Goal: Task Accomplishment & Management: Complete application form

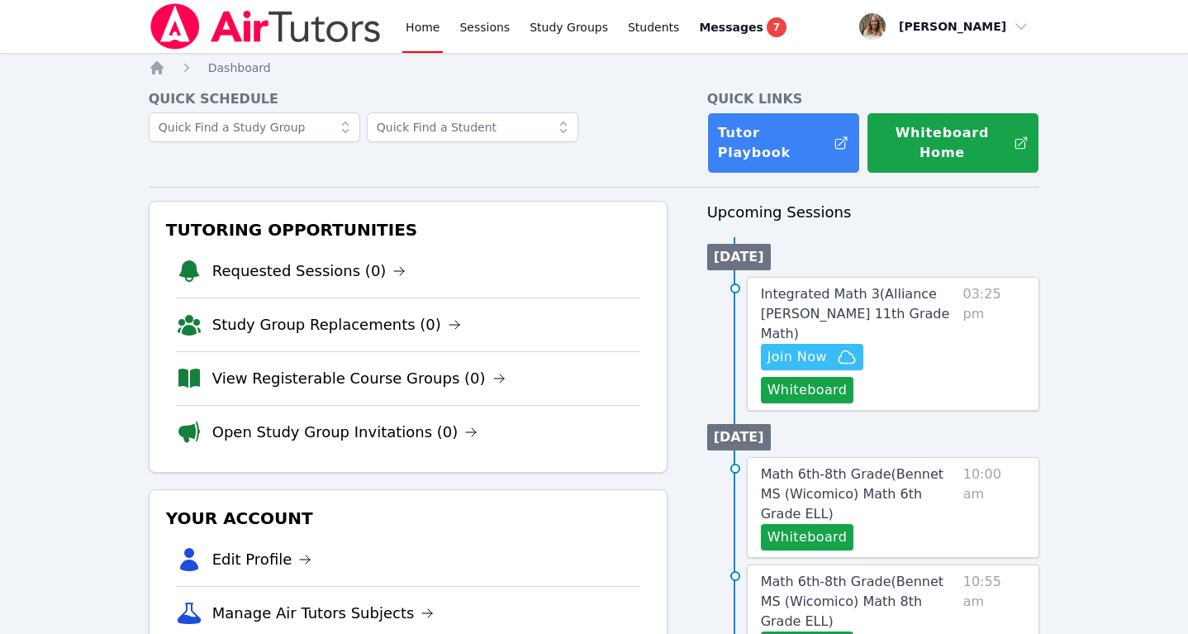
scroll to position [362, 0]
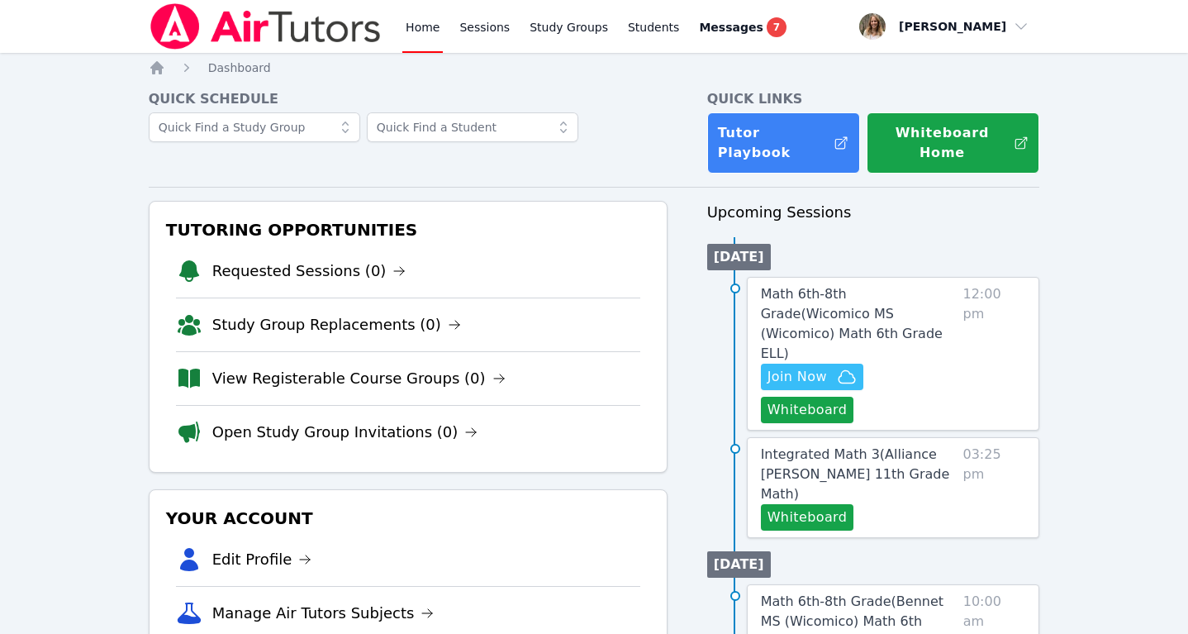
scroll to position [202, 0]
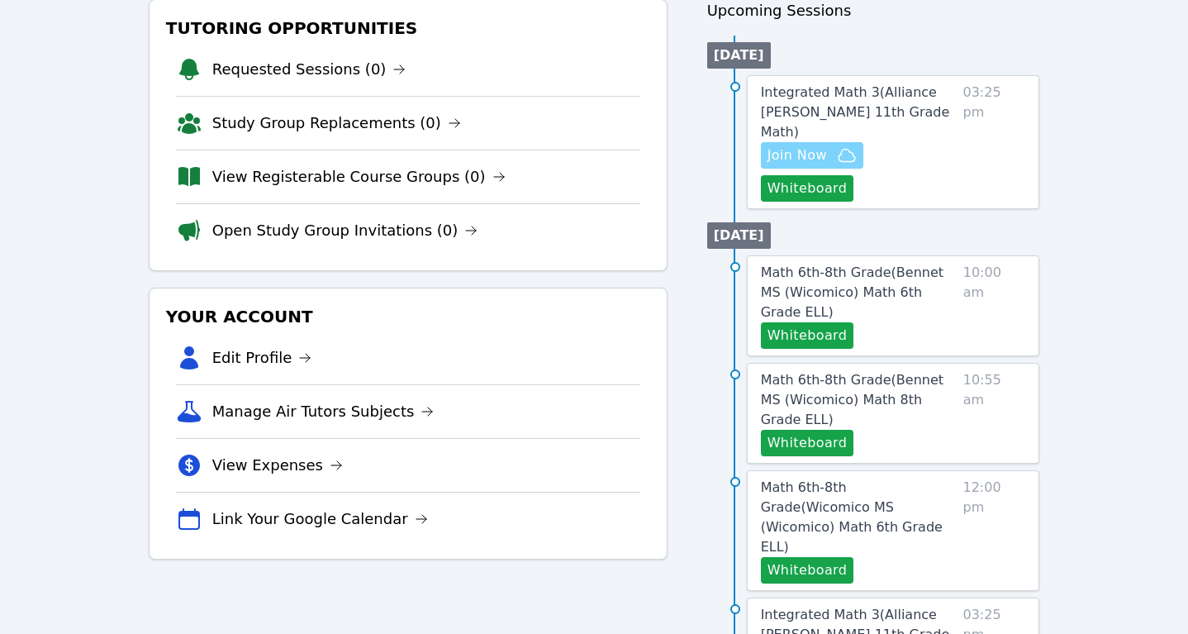
click at [809, 145] on span "Join Now" at bounding box center [796, 155] width 59 height 20
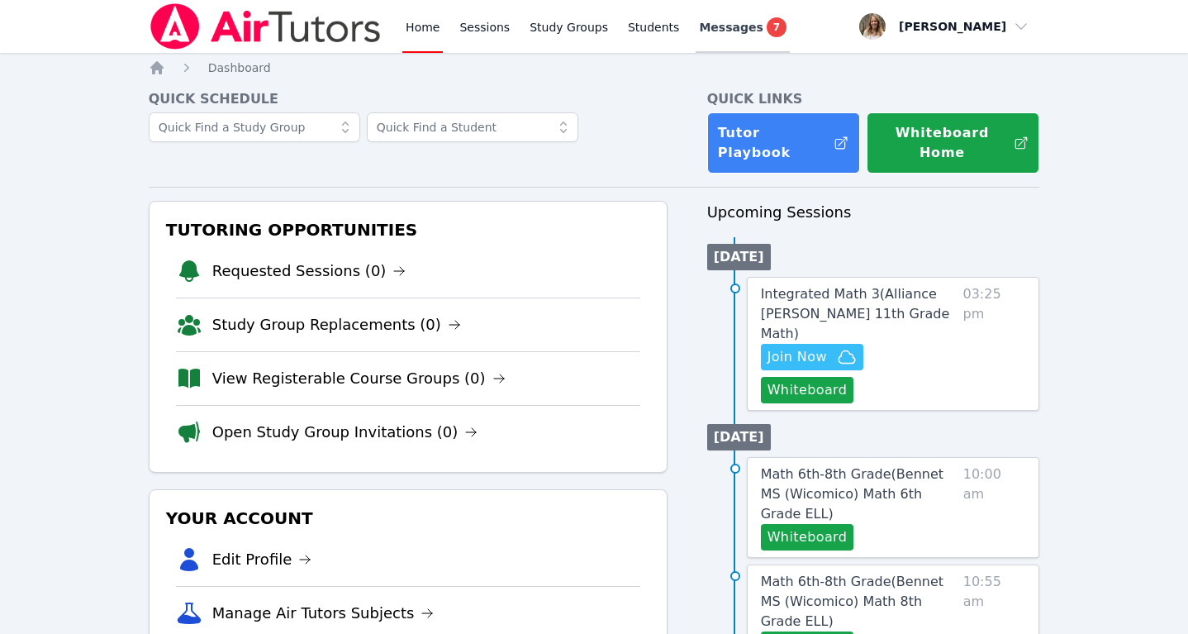
click at [749, 20] on div "Messages 7" at bounding box center [743, 27] width 88 height 20
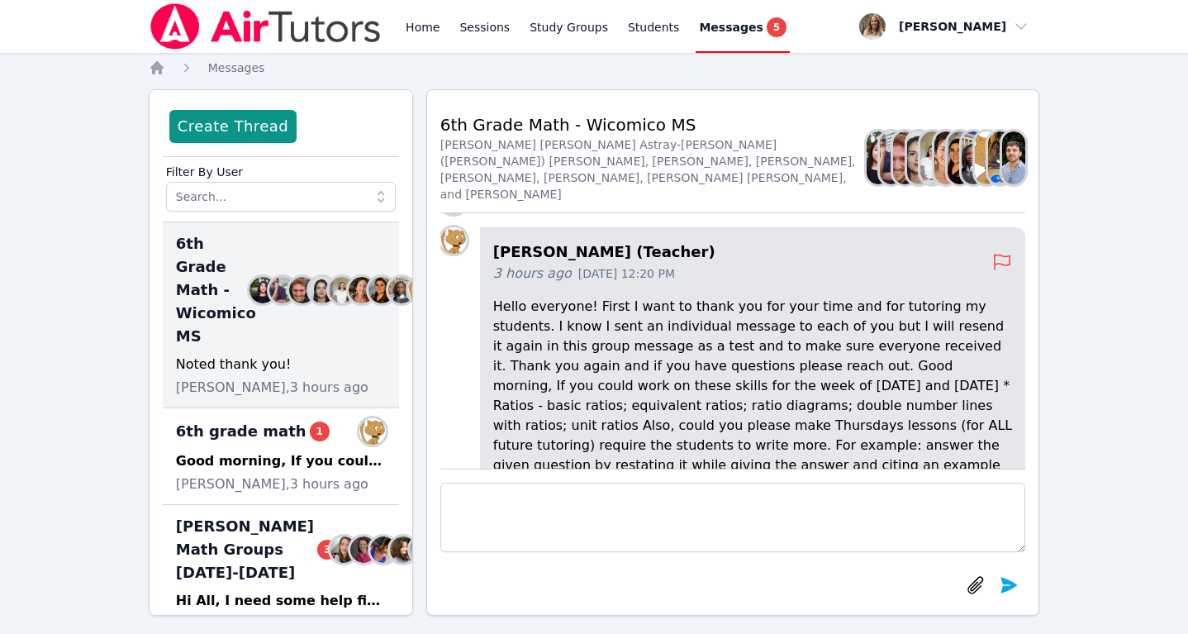
scroll to position [-174, 0]
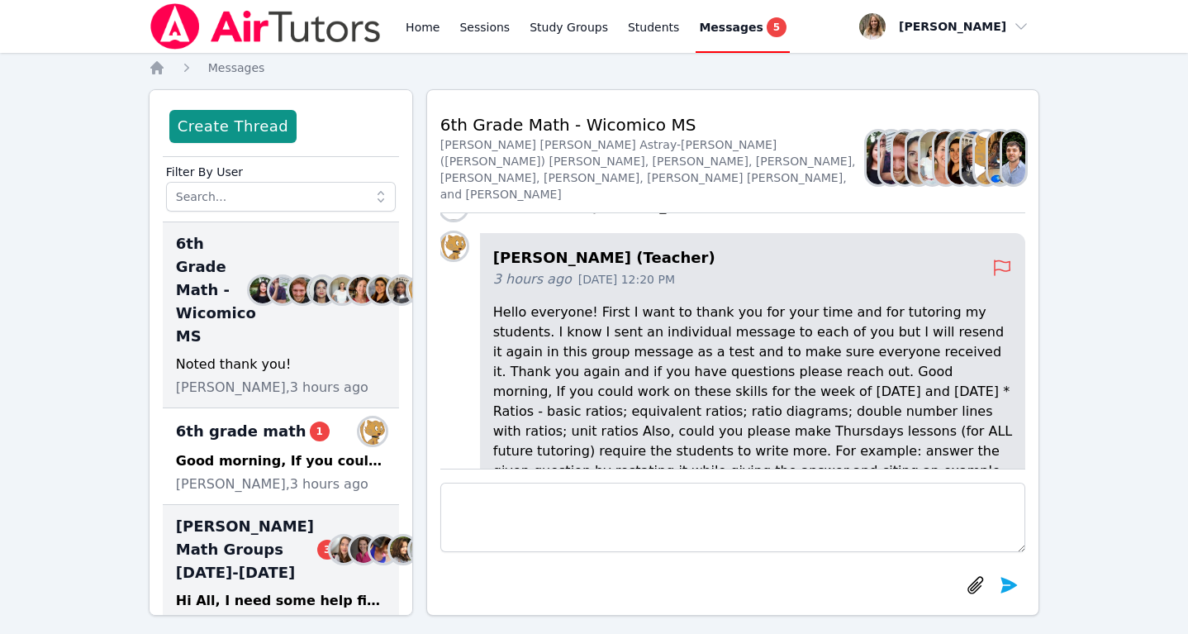
click at [242, 555] on span "[PERSON_NAME] Math Groups [DATE]-[DATE] 3" at bounding box center [257, 549] width 162 height 69
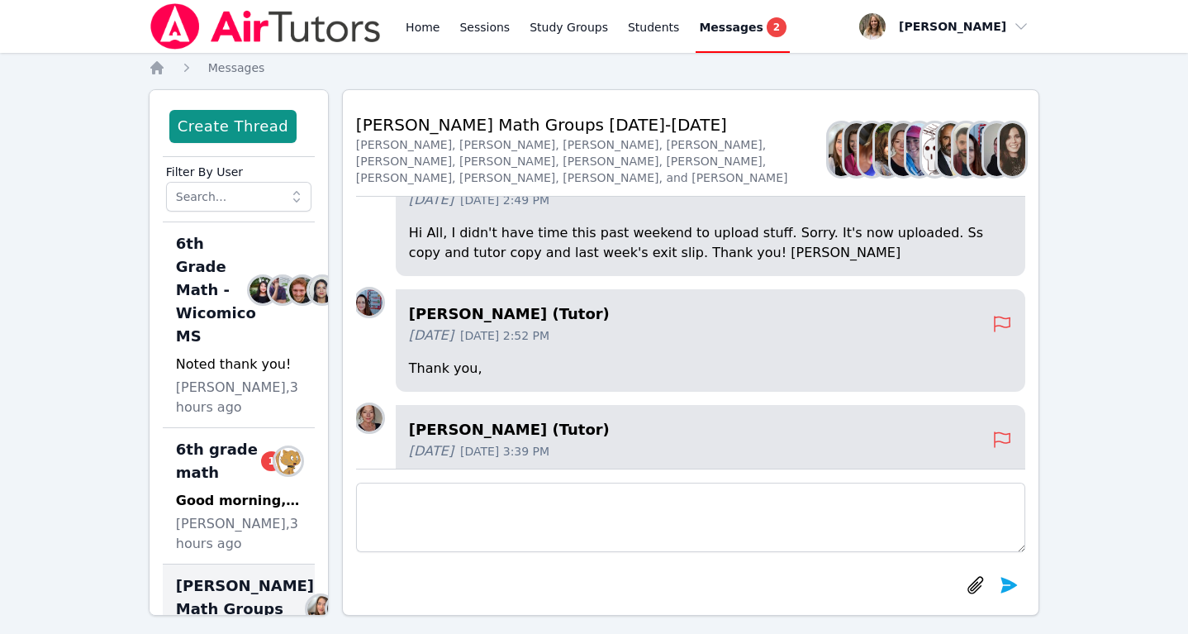
scroll to position [0, 0]
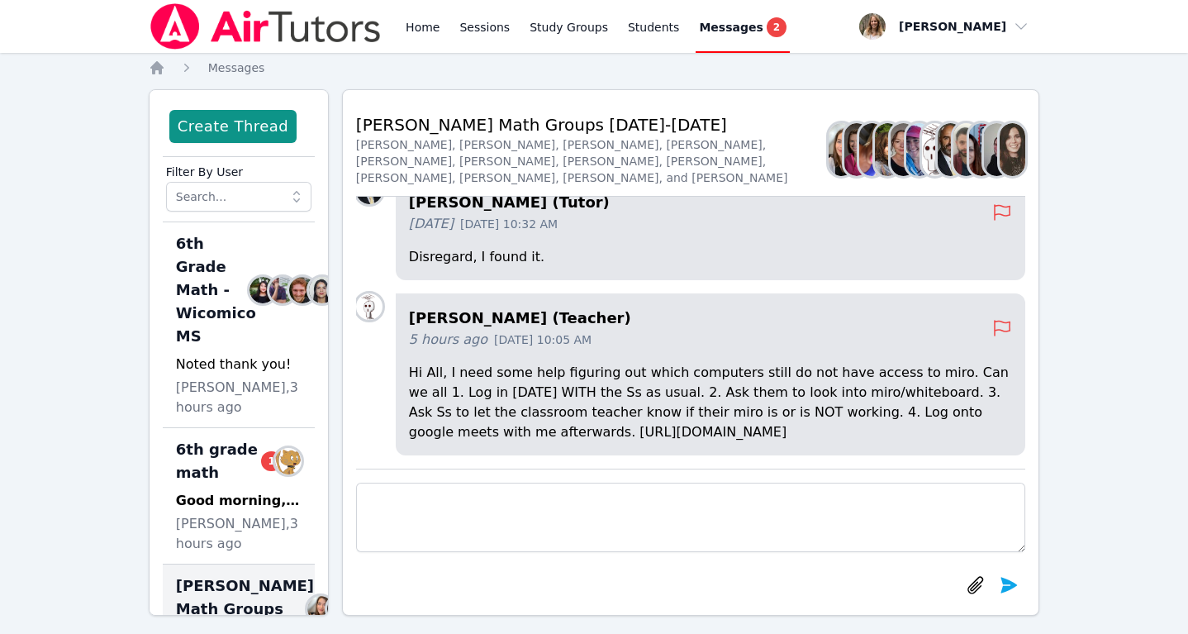
click at [591, 437] on p "Hi All, I need some help figuring out which computers still do not have access …" at bounding box center [710, 402] width 603 height 79
drag, startPoint x: 718, startPoint y: 430, endPoint x: 496, endPoint y: 430, distance: 221.4
click at [496, 430] on p "Hi All, I need some help figuring out which computers still do not have access …" at bounding box center [710, 402] width 603 height 79
copy p "[URL][DOMAIN_NAME]"
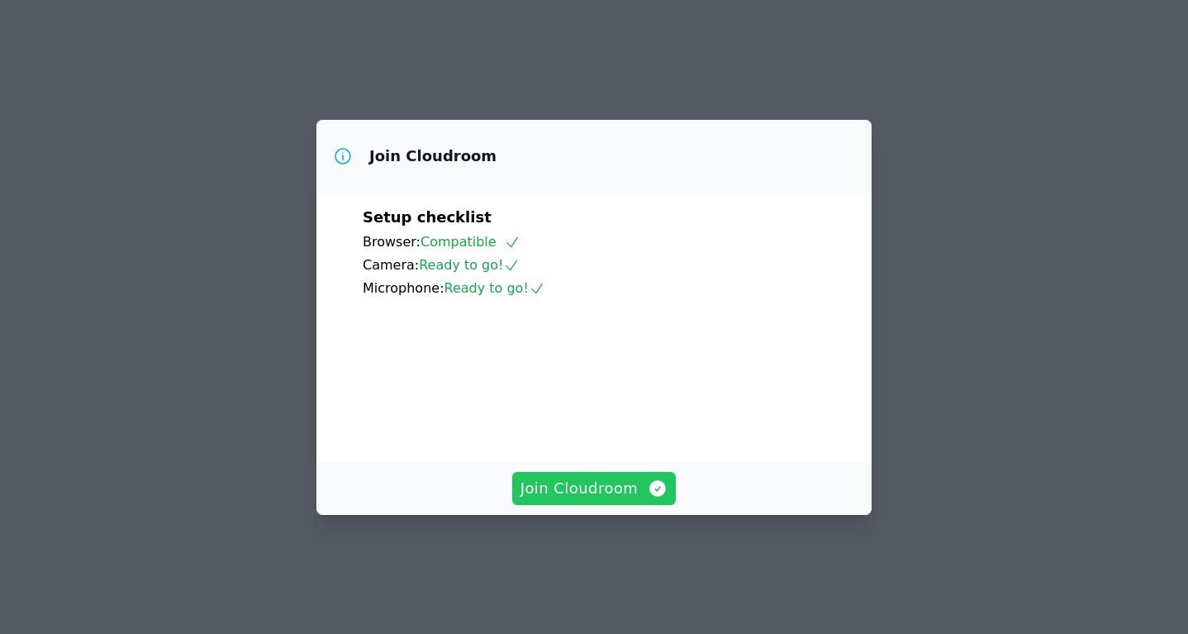
click at [613, 500] on span "Join Cloudroom" at bounding box center [594, 488] width 148 height 23
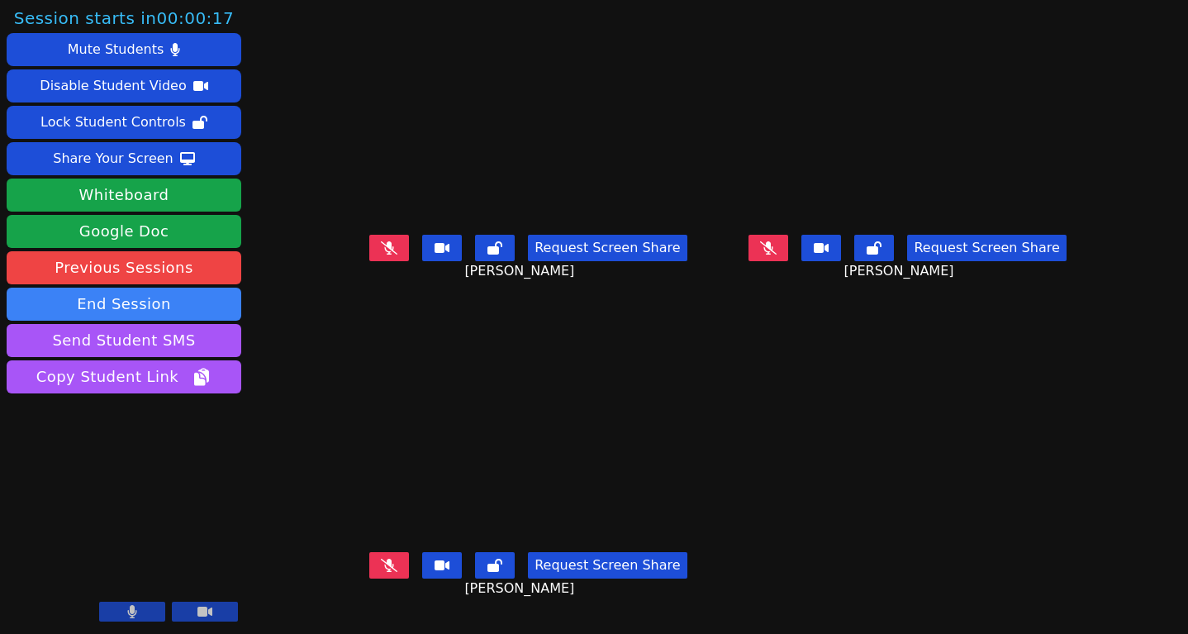
click at [381, 572] on icon at bounding box center [389, 564] width 17 height 13
click at [381, 254] on icon at bounding box center [389, 247] width 17 height 13
click at [776, 254] on icon at bounding box center [768, 247] width 17 height 13
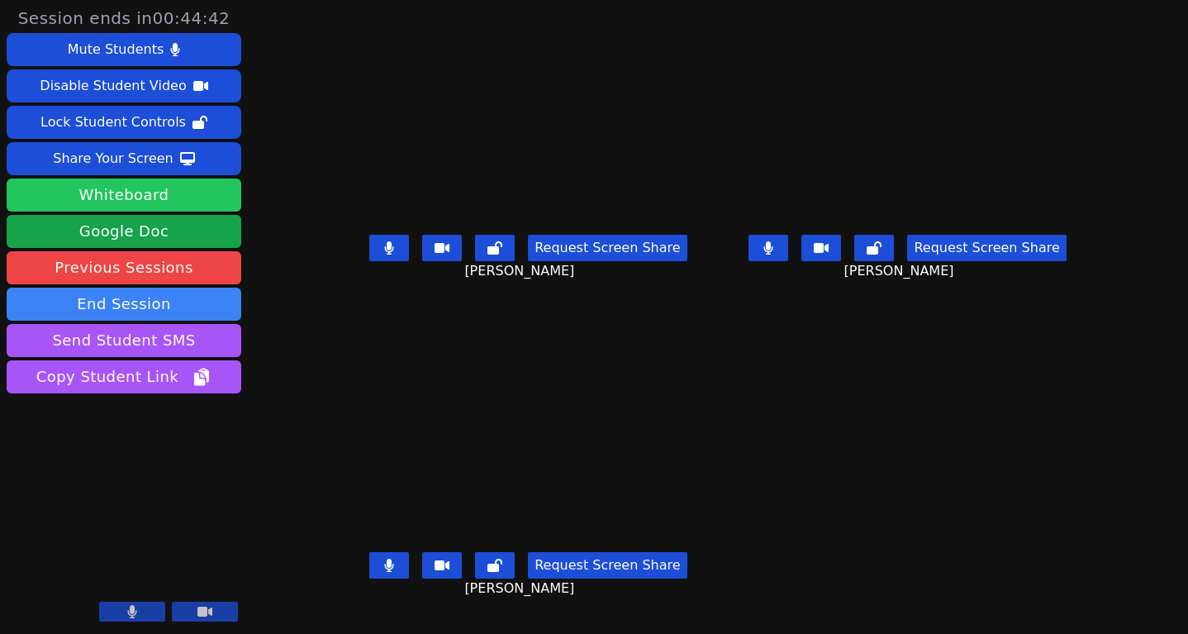
click at [169, 198] on button "Whiteboard" at bounding box center [124, 194] width 235 height 33
click at [385, 254] on icon at bounding box center [389, 247] width 9 height 13
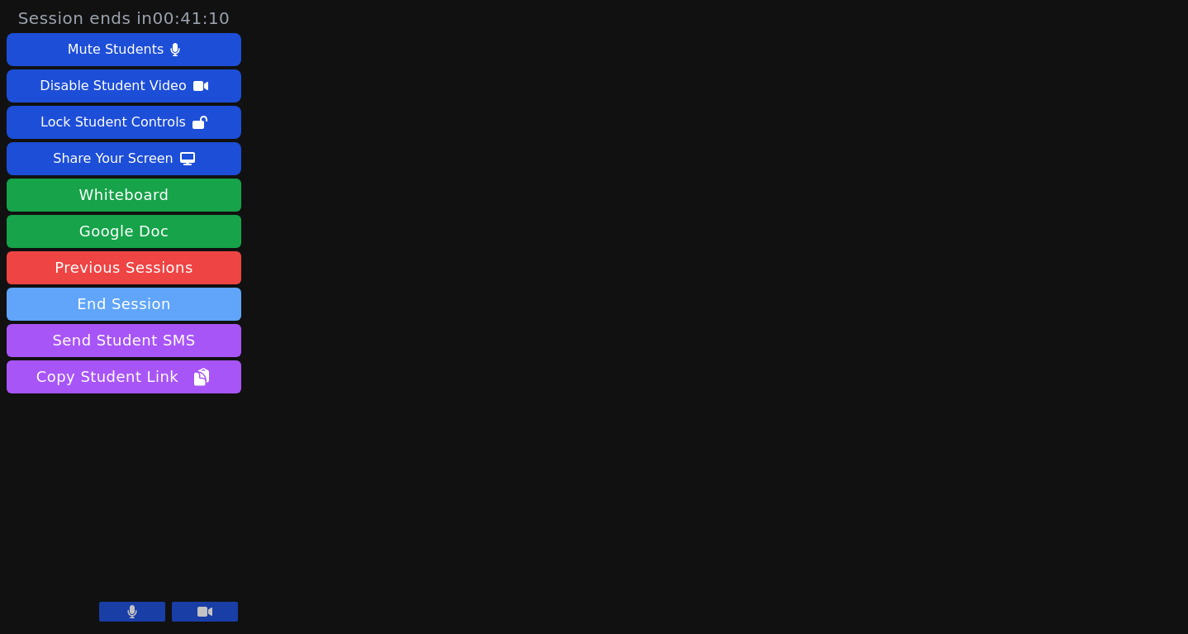
click at [206, 304] on button "End Session" at bounding box center [124, 303] width 235 height 33
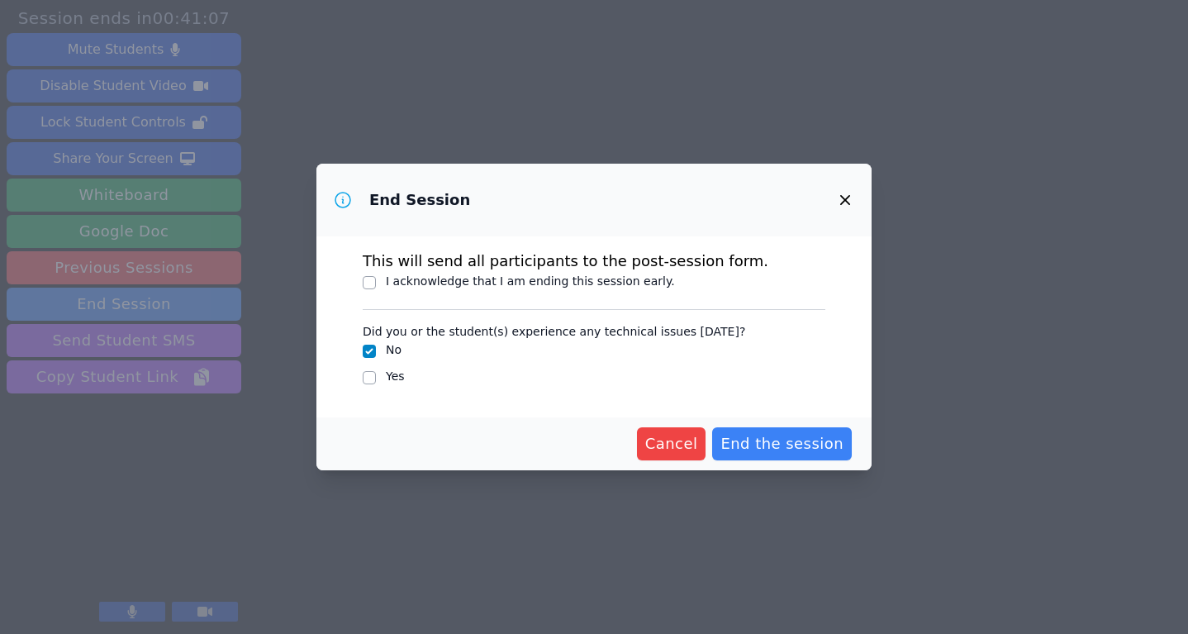
click at [376, 281] on div "I acknowledge that I am ending this session early." at bounding box center [594, 283] width 463 height 20
click at [367, 282] on input "I acknowledge that I am ending this session early." at bounding box center [369, 282] width 13 height 13
checkbox input "true"
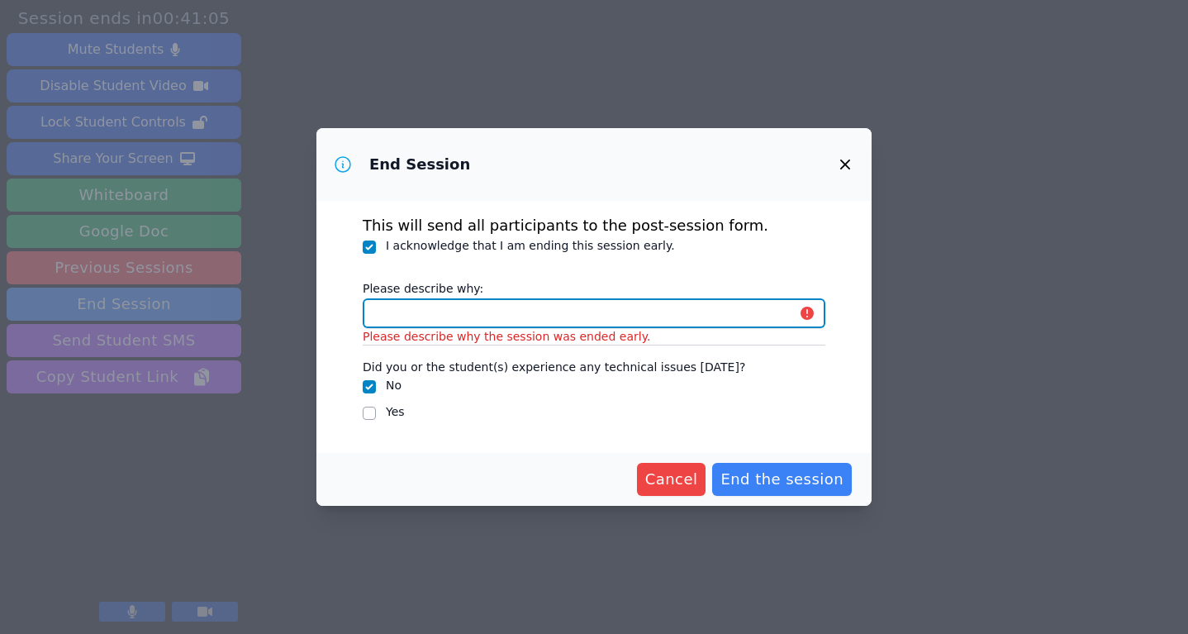
click at [387, 317] on input "Please describe why:" at bounding box center [594, 313] width 463 height 30
click at [501, 319] on input "Please describe why:" at bounding box center [594, 313] width 463 height 30
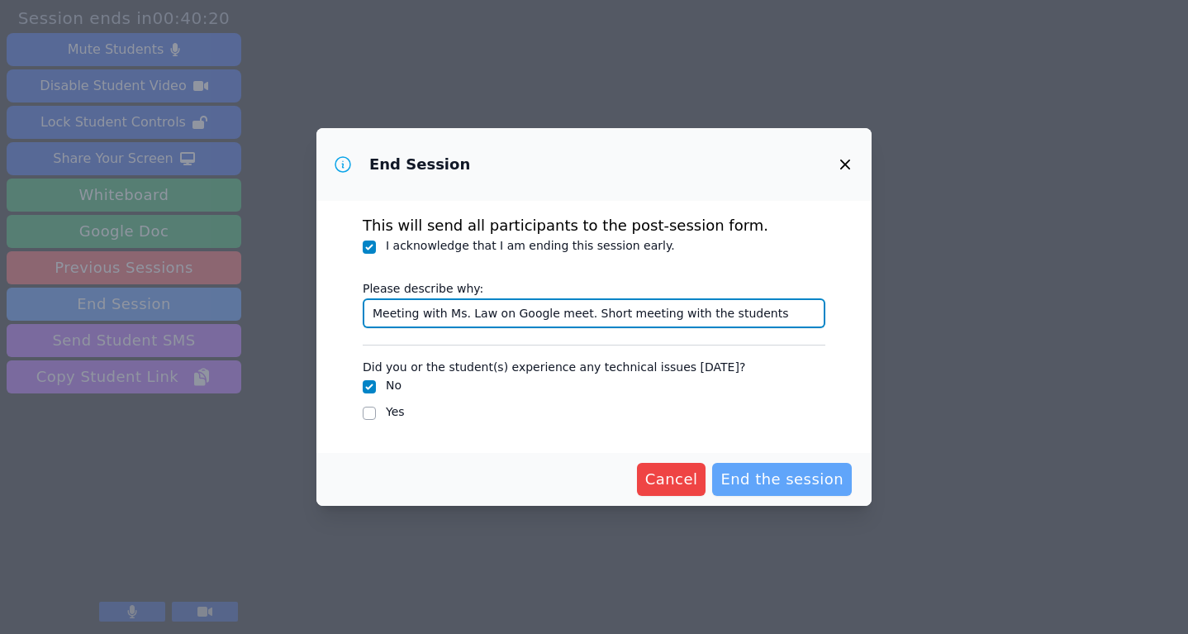
type input "Meeting with Ms. Law on Google meet. Short meeting with the students"
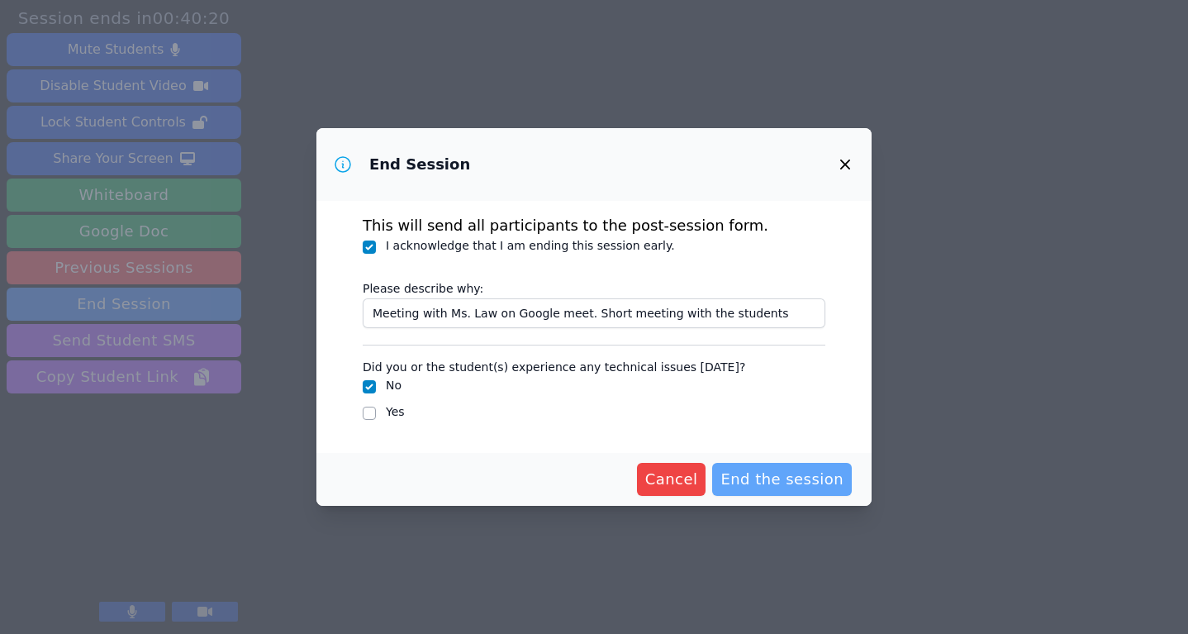
click at [799, 478] on span "End the session" at bounding box center [781, 479] width 123 height 23
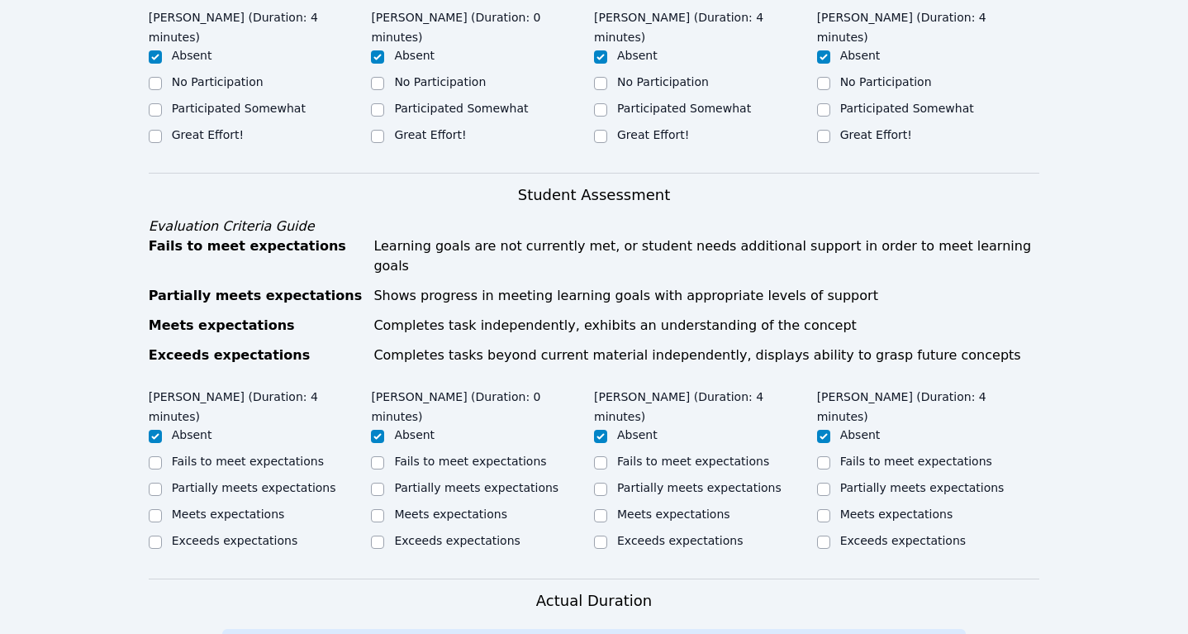
scroll to position [715, 0]
click at [178, 127] on label "Great Effort!" at bounding box center [208, 133] width 72 height 13
click at [162, 129] on input "Great Effort!" at bounding box center [155, 135] width 13 height 13
checkbox input "true"
checkbox input "false"
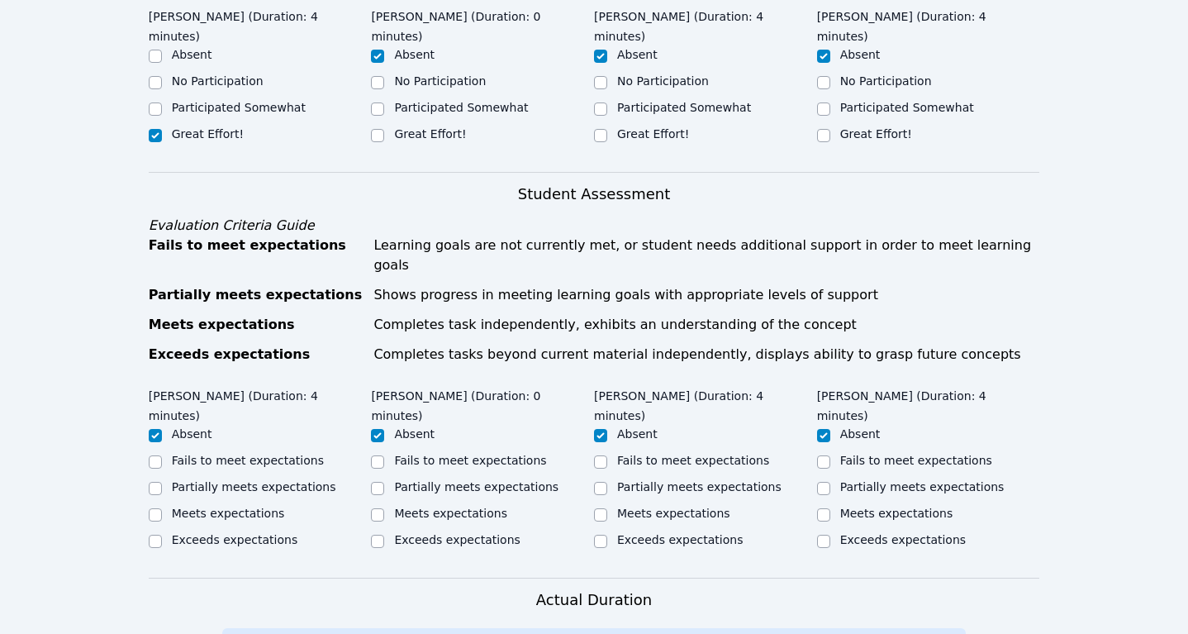
click at [436, 127] on label "Great Effort!" at bounding box center [430, 133] width 72 height 13
click at [384, 129] on input "Great Effort!" at bounding box center [377, 135] width 13 height 13
checkbox input "true"
checkbox input "false"
click at [624, 127] on label "Great Effort!" at bounding box center [653, 133] width 72 height 13
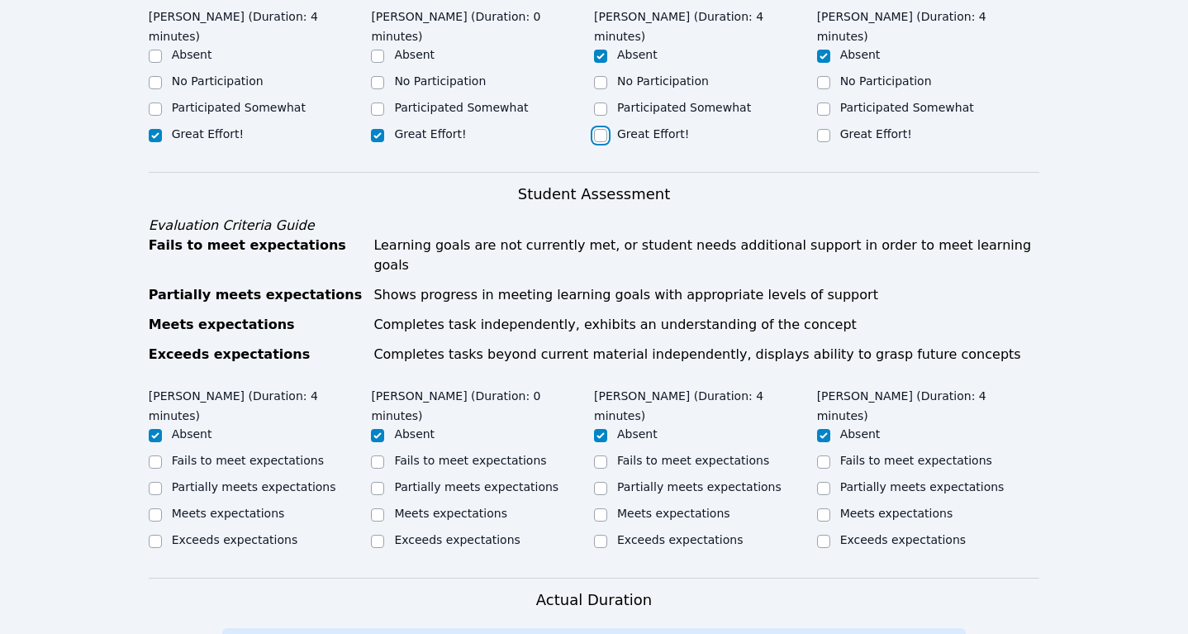
click at [607, 129] on input "Great Effort!" at bounding box center [600, 135] width 13 height 13
checkbox input "true"
checkbox input "false"
click at [825, 129] on input "Great Effort!" at bounding box center [823, 135] width 13 height 13
checkbox input "true"
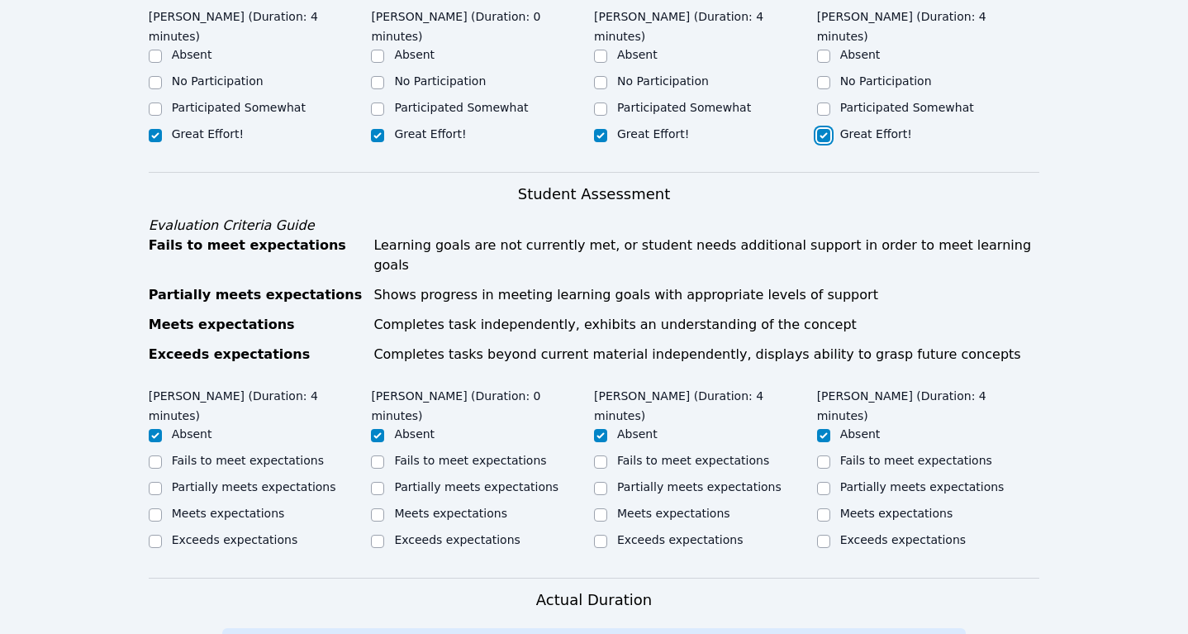
checkbox input "false"
click at [153, 508] on input "Meets expectations" at bounding box center [155, 514] width 13 height 13
checkbox input "true"
checkbox input "false"
click at [384, 505] on div "Meets expectations" at bounding box center [482, 515] width 223 height 20
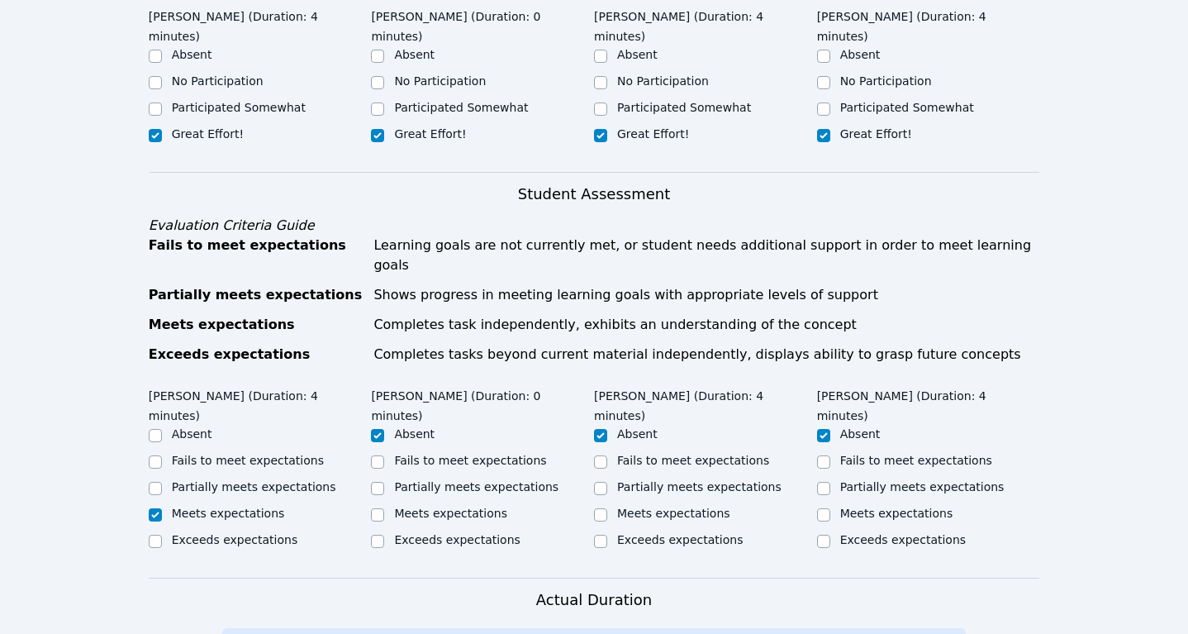
click at [388, 505] on div "Meets expectations" at bounding box center [482, 515] width 223 height 20
click at [377, 508] on input "Meets expectations" at bounding box center [377, 514] width 13 height 13
checkbox input "true"
checkbox input "false"
click at [607, 505] on div "Meets expectations" at bounding box center [705, 515] width 223 height 20
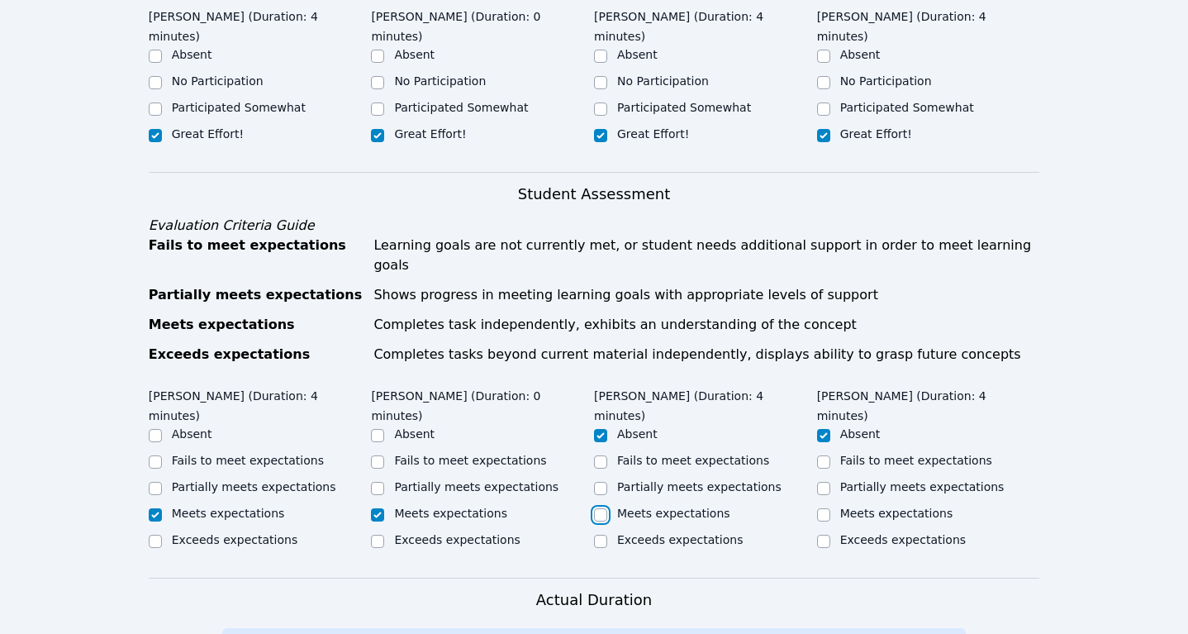
click at [596, 508] on input "Meets expectations" at bounding box center [600, 514] width 13 height 13
checkbox input "true"
checkbox input "false"
click at [824, 508] on input "Meets expectations" at bounding box center [823, 514] width 13 height 13
checkbox input "true"
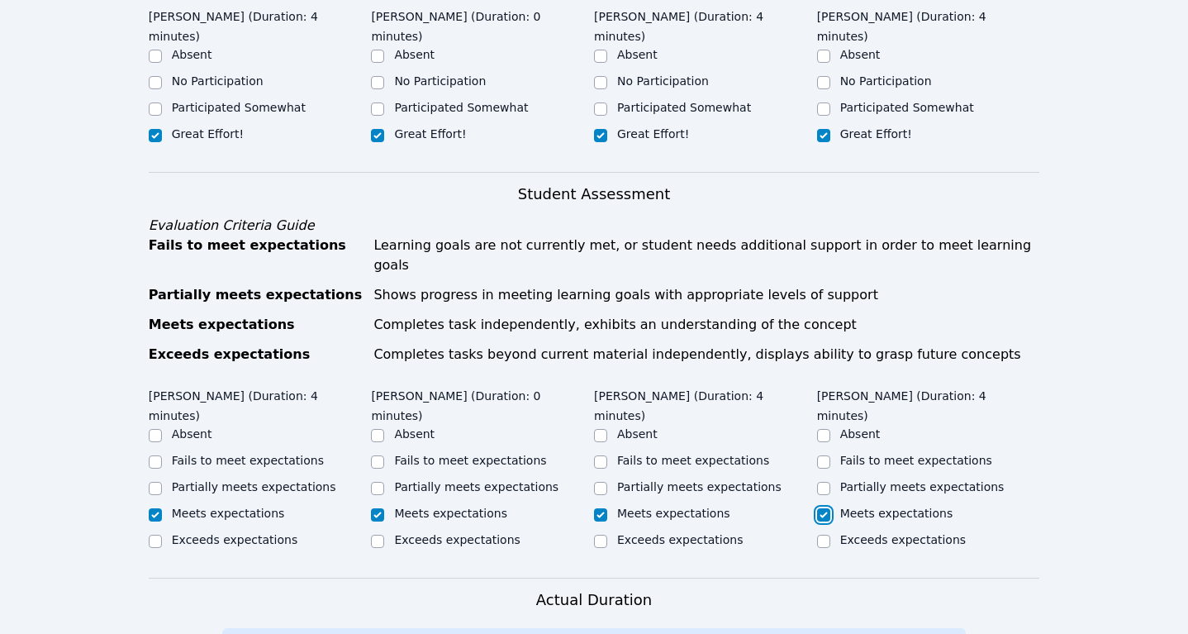
checkbox input "false"
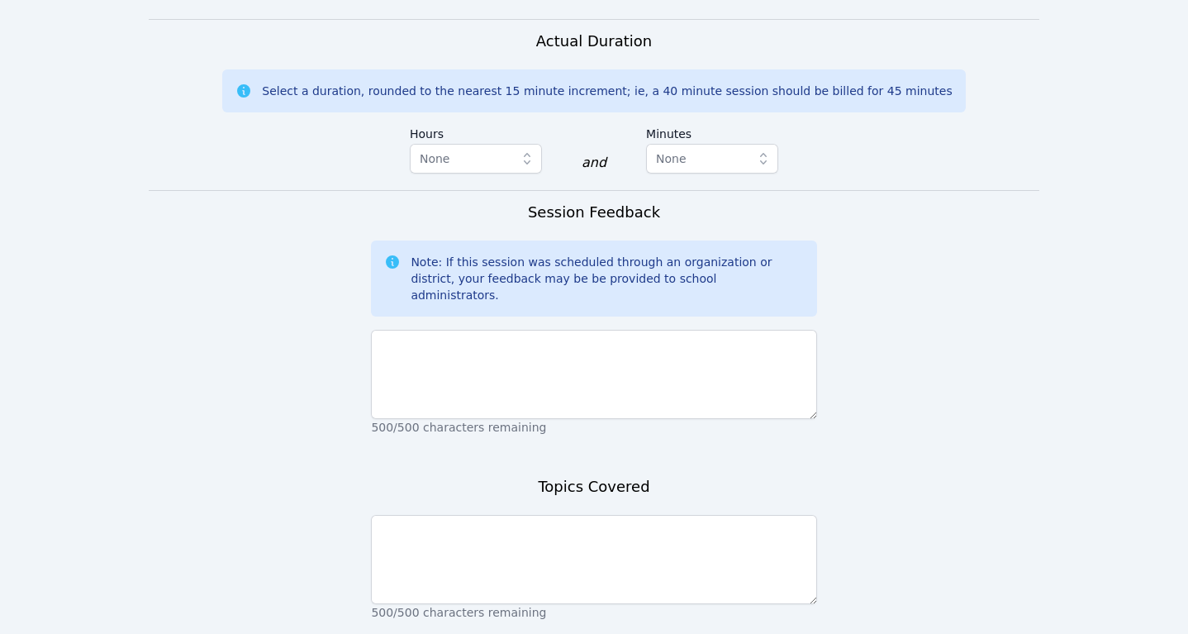
scroll to position [1259, 0]
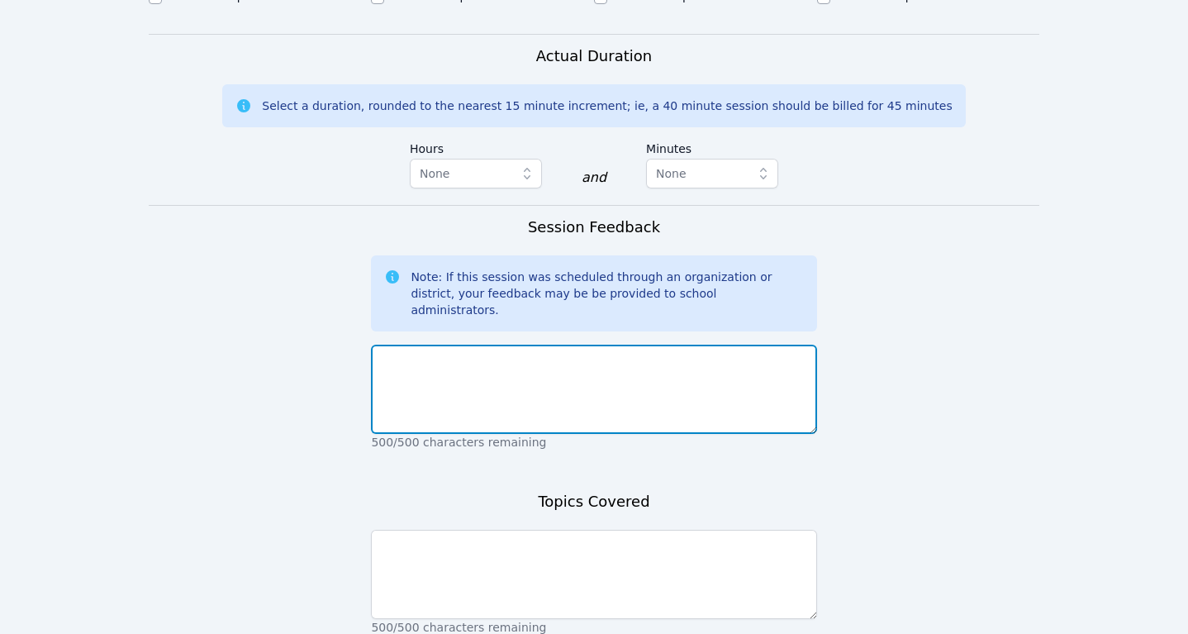
click at [608, 344] on textarea at bounding box center [593, 388] width 445 height 89
type textarea "Meeting with Ms. Law"
drag, startPoint x: 527, startPoint y: 290, endPoint x: 369, endPoint y: 280, distance: 158.1
click at [369, 280] on form "Student Participation Do not enter a participation level for ABSENT students Am…" at bounding box center [594, 73] width 891 height 1390
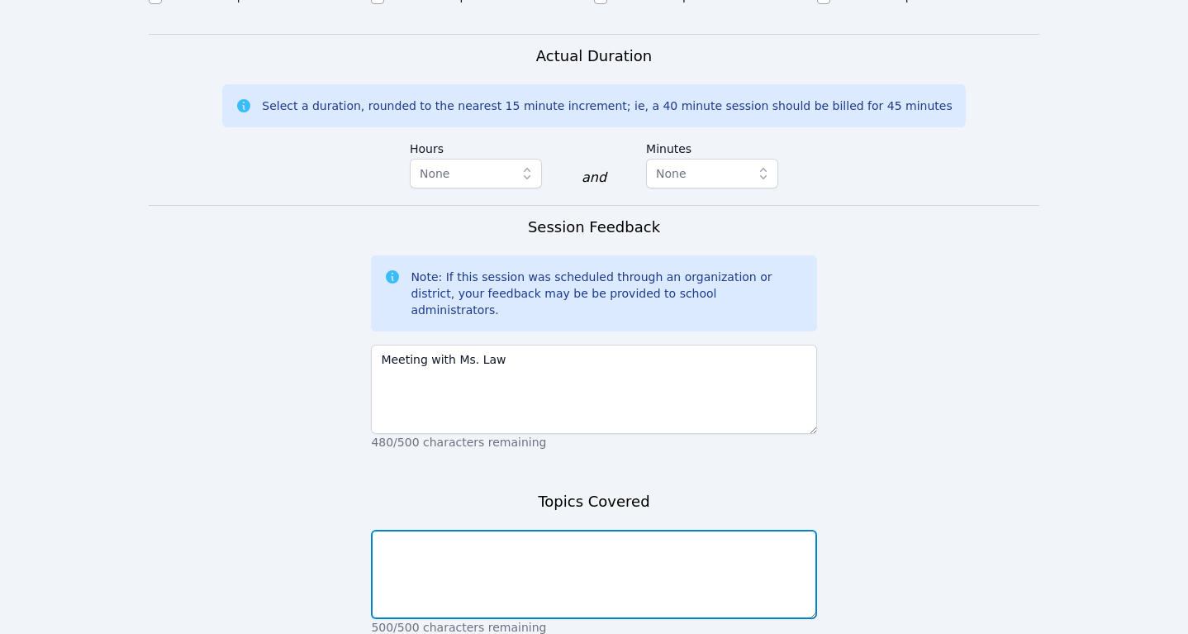
click at [458, 529] on textarea at bounding box center [593, 573] width 445 height 89
paste textarea "Meeting with Ms. Law"
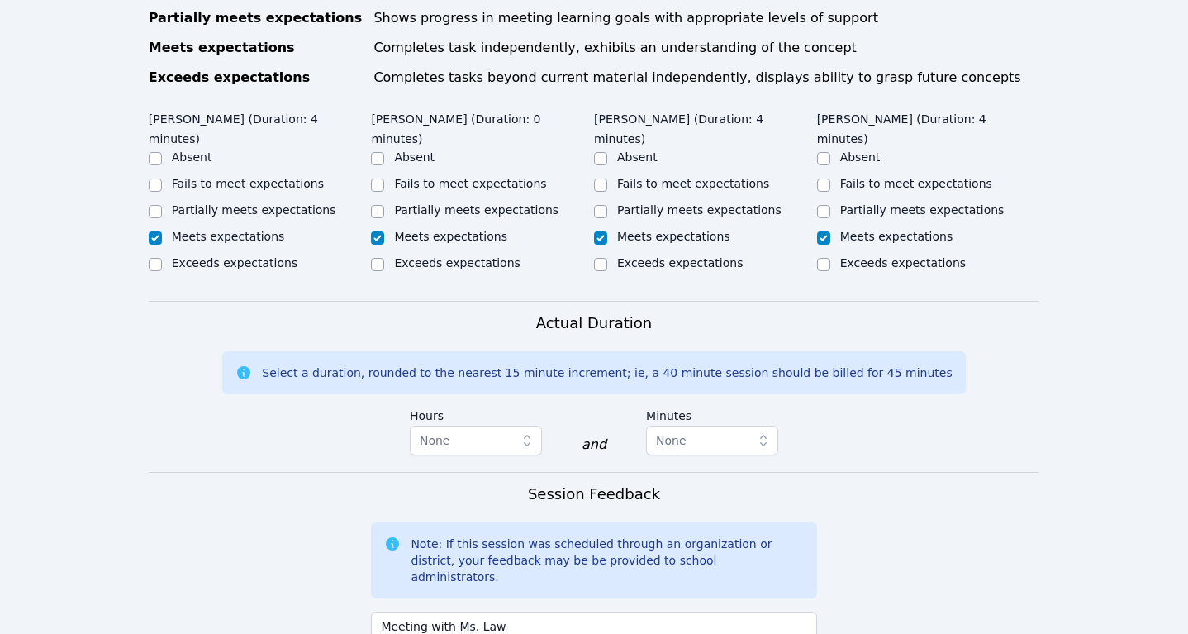
scroll to position [970, 0]
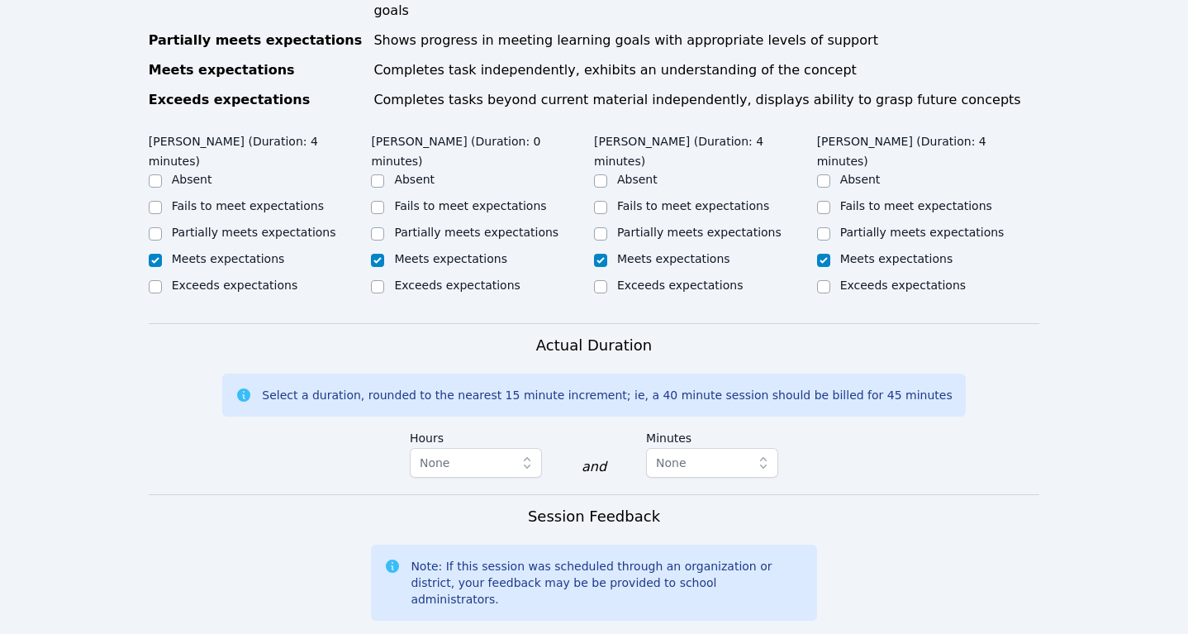
type textarea "Meeting with Ms. Law"
click at [762, 454] on icon "button" at bounding box center [763, 462] width 17 height 17
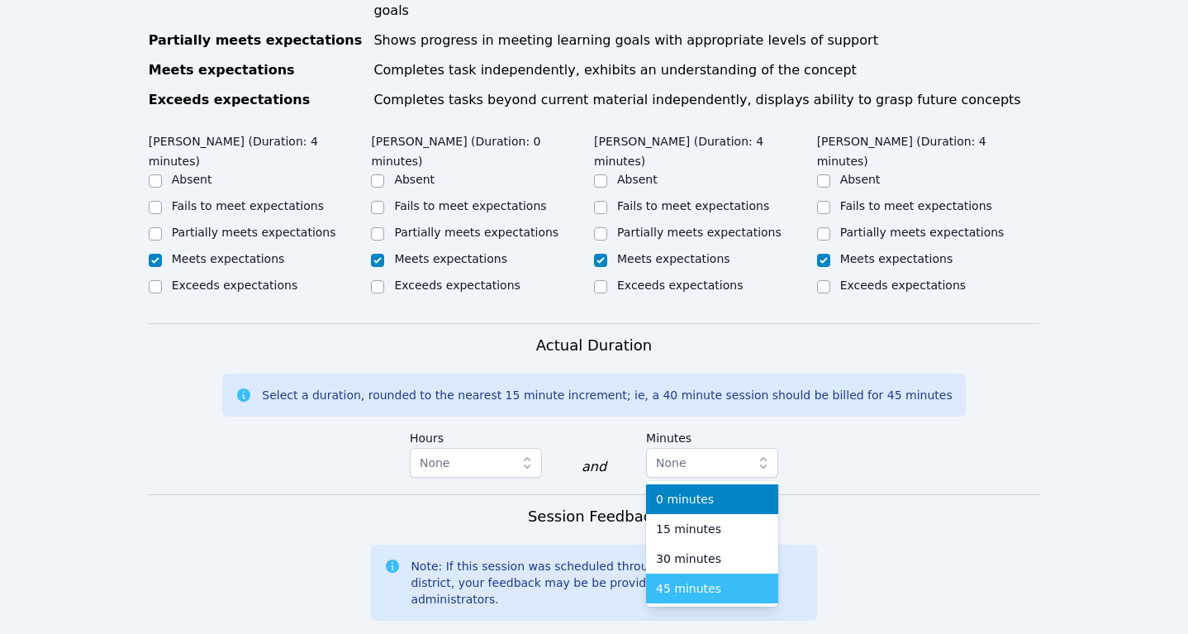
click at [742, 580] on div "45 minutes" at bounding box center [712, 588] width 112 height 17
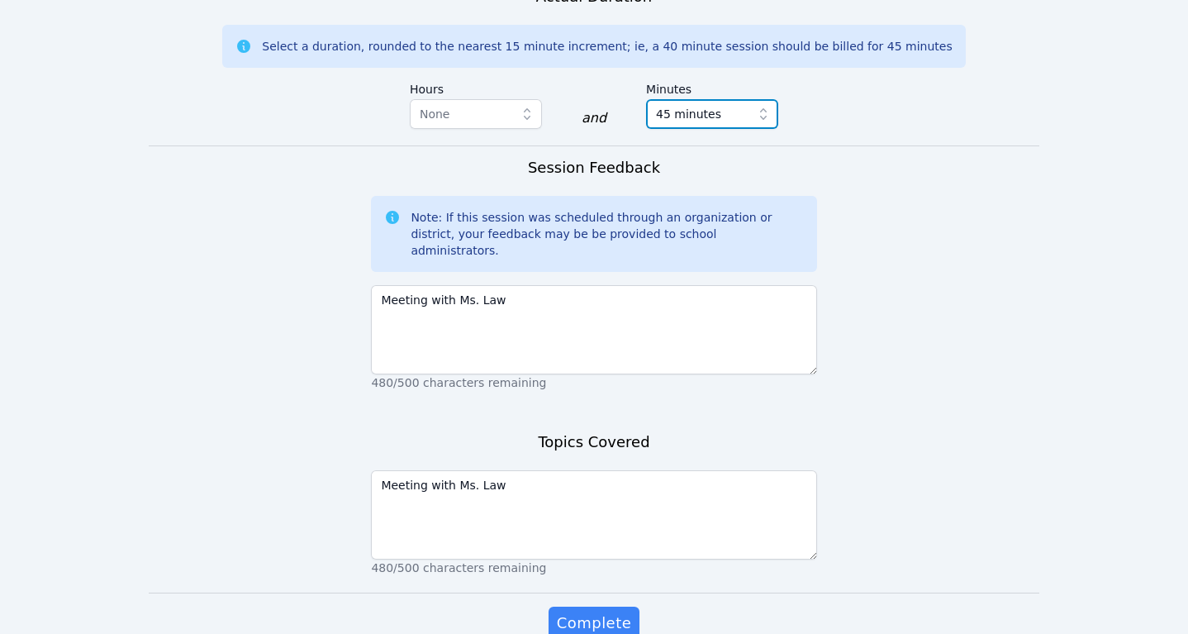
scroll to position [1327, 0]
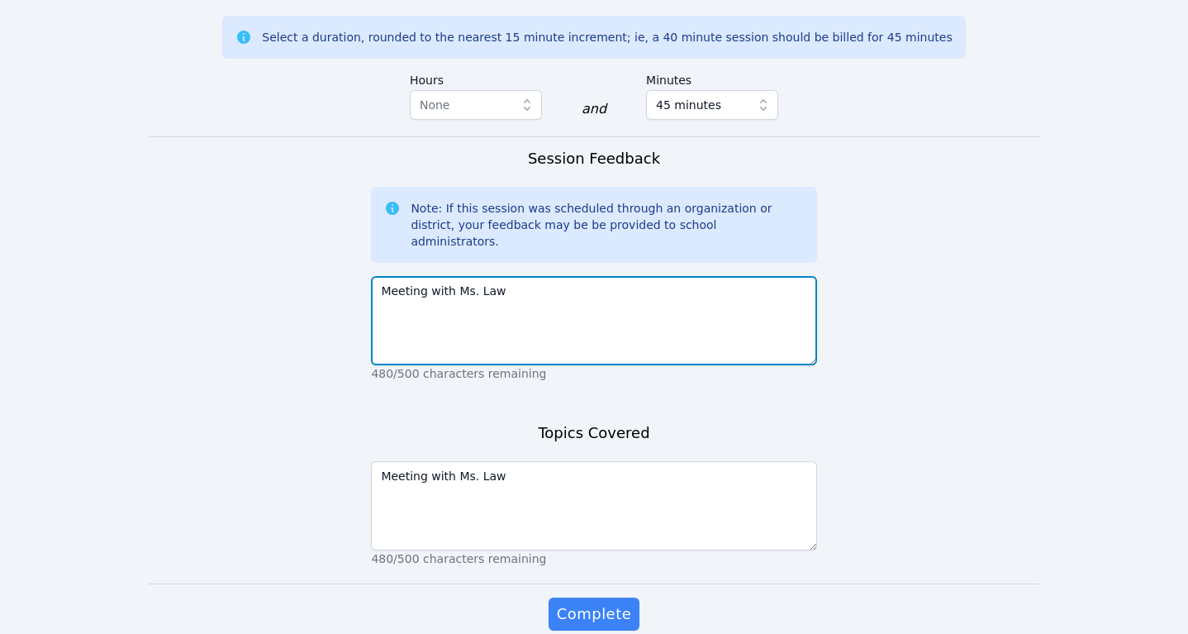
click at [562, 276] on textarea "Meeting with Ms. Law" at bounding box center [593, 320] width 445 height 89
type textarea "Meeting with Ms. Law. Computer check"
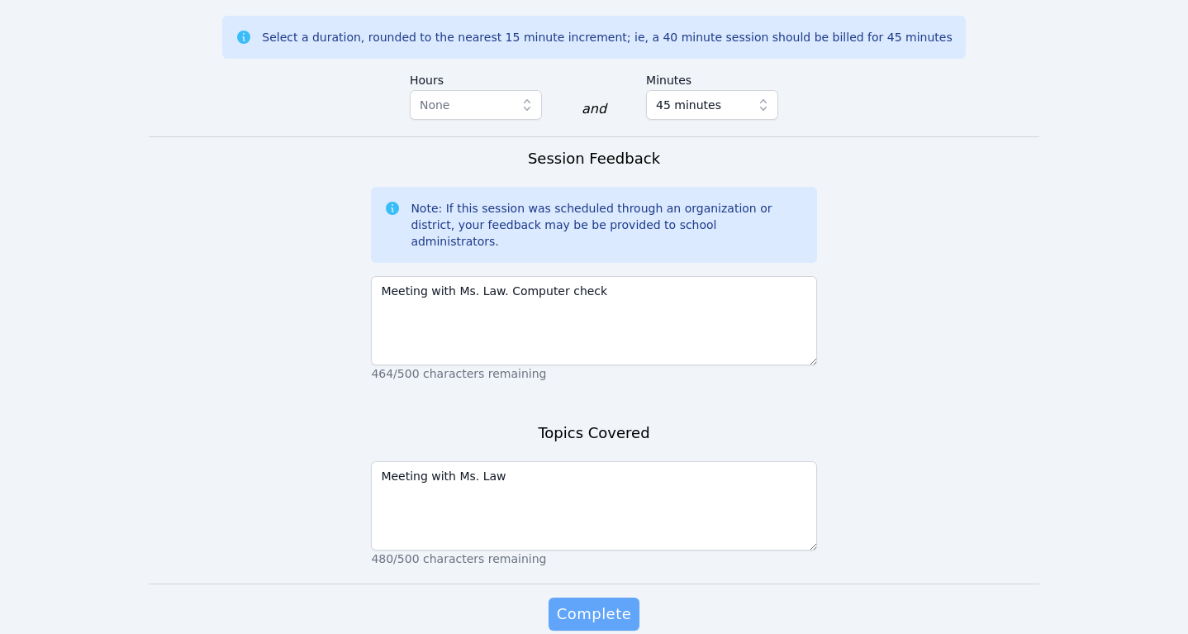
click at [605, 602] on span "Complete" at bounding box center [594, 613] width 74 height 23
